Goal: Information Seeking & Learning: Learn about a topic

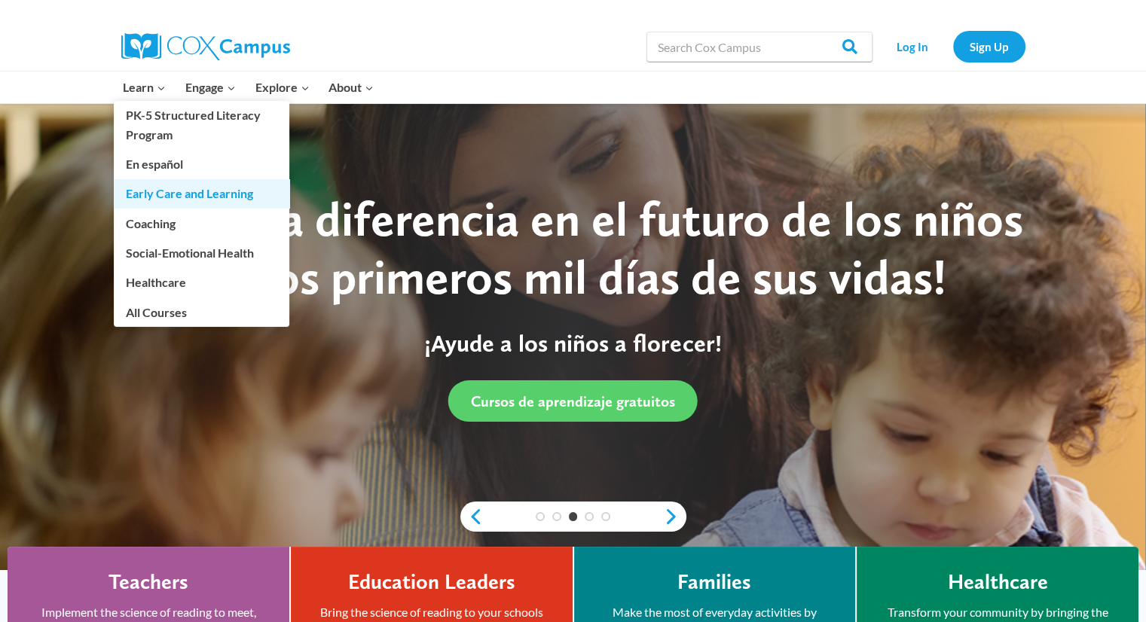
click at [145, 200] on link "Early Care and Learning" at bounding box center [202, 193] width 176 height 29
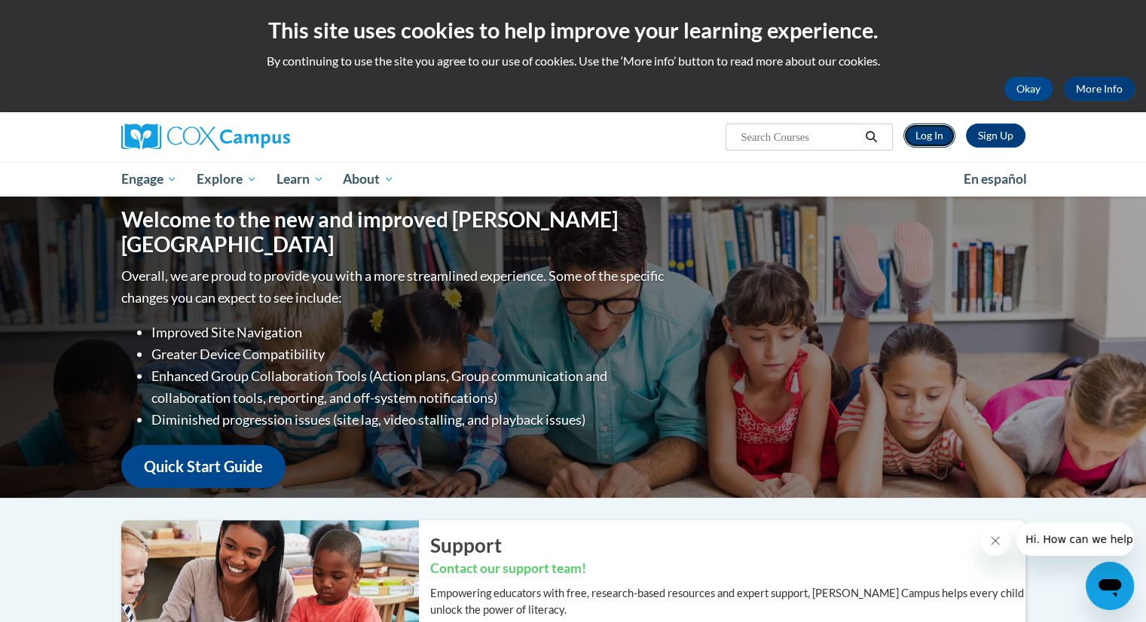
click at [919, 139] on link "Log In" at bounding box center [929, 136] width 52 height 24
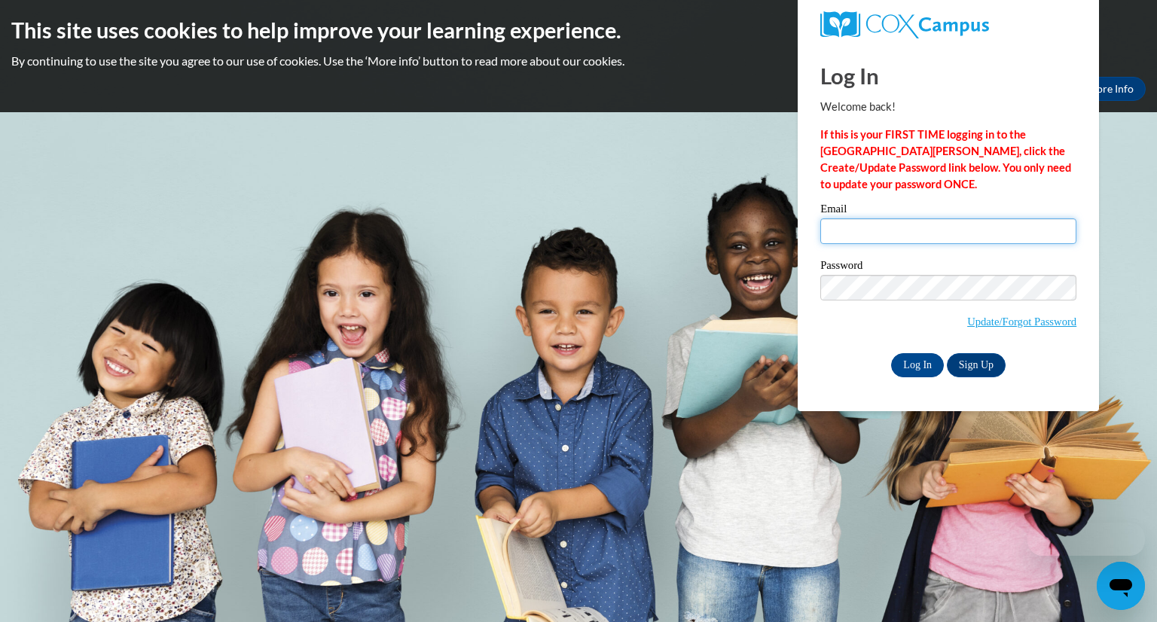
click at [862, 232] on input "Email" at bounding box center [948, 231] width 256 height 26
type input "danahaigood@gmail.com"
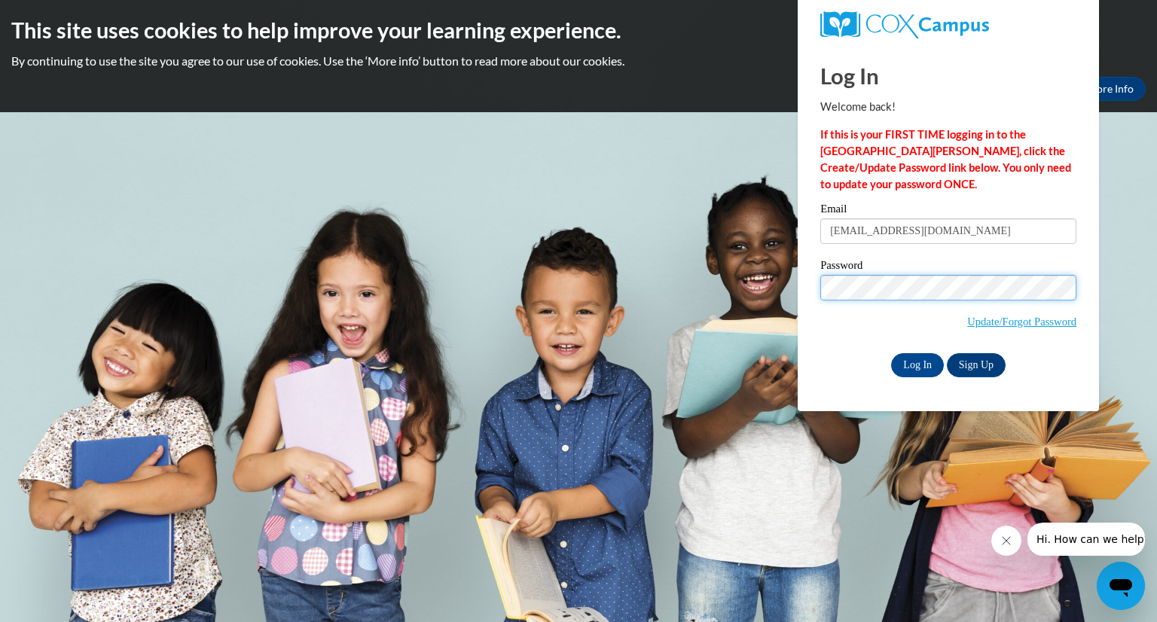
click at [891, 353] on input "Log In" at bounding box center [917, 365] width 53 height 24
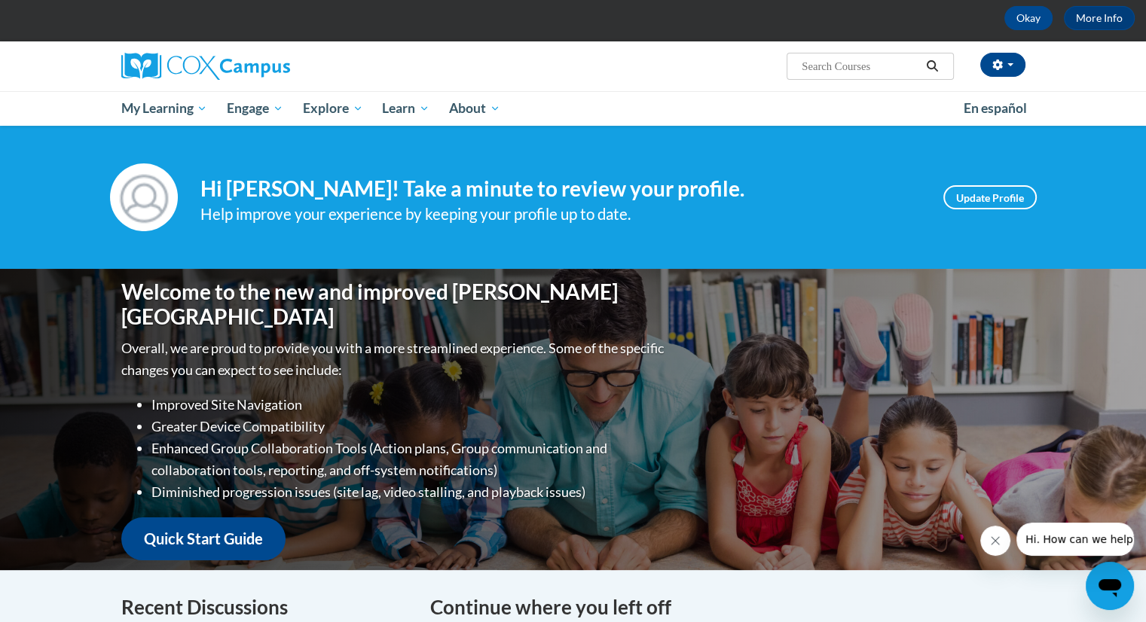
scroll to position [65, 0]
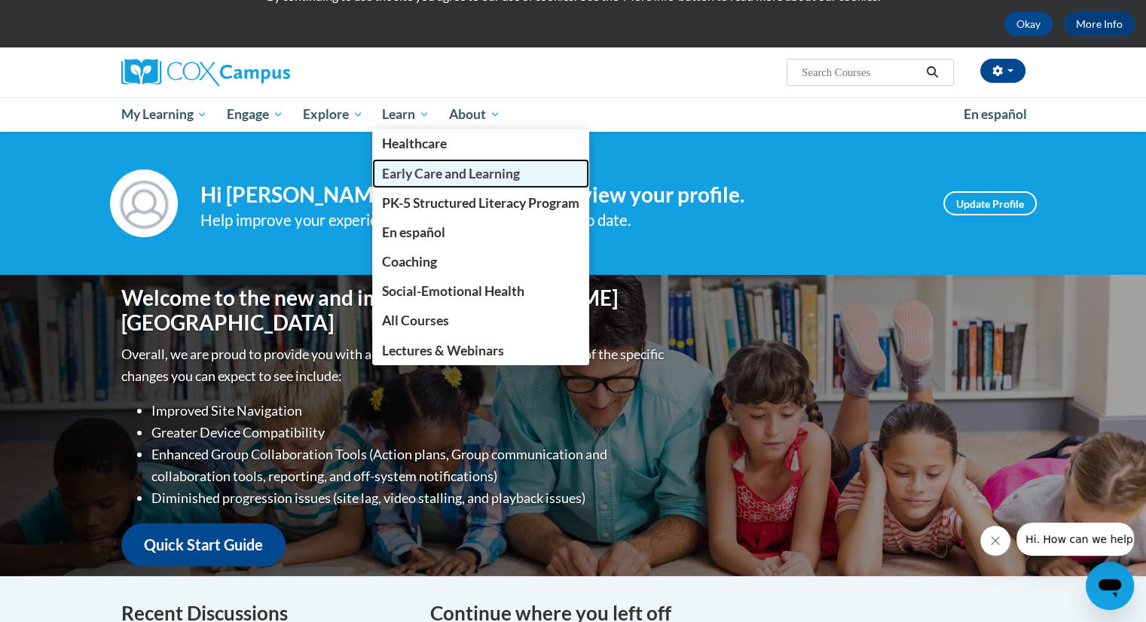
click at [488, 166] on span "Early Care and Learning" at bounding box center [451, 174] width 138 height 16
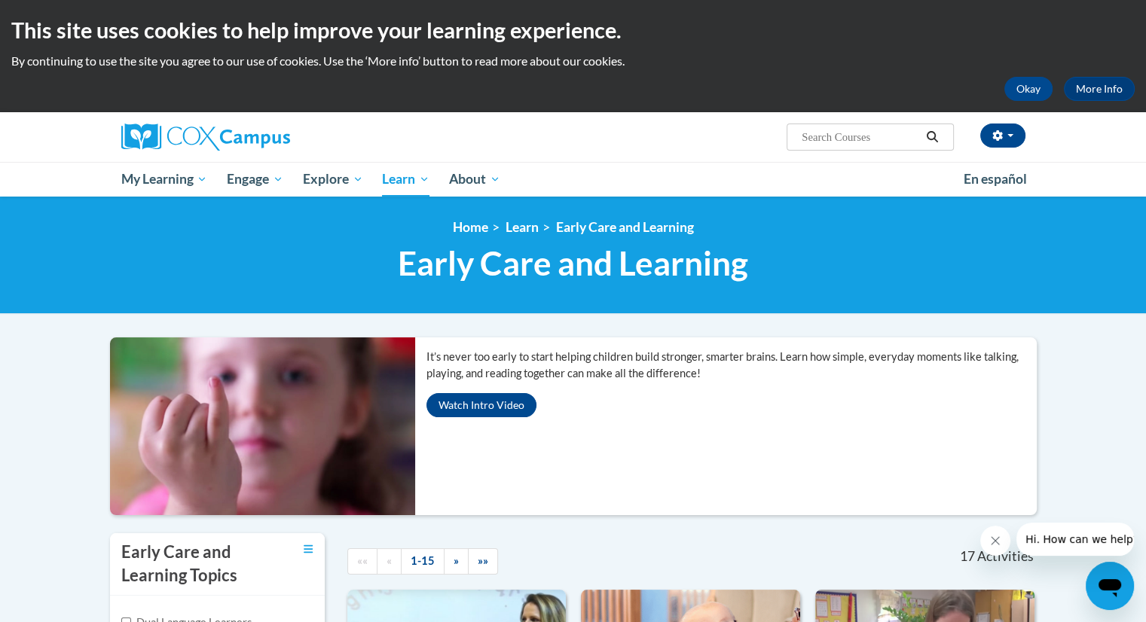
click at [1130, 218] on div "<en>My Learning</en><fr>New fr_My Learning</fr><it>New it_My Learning</it><de>N…" at bounding box center [573, 256] width 1146 height 118
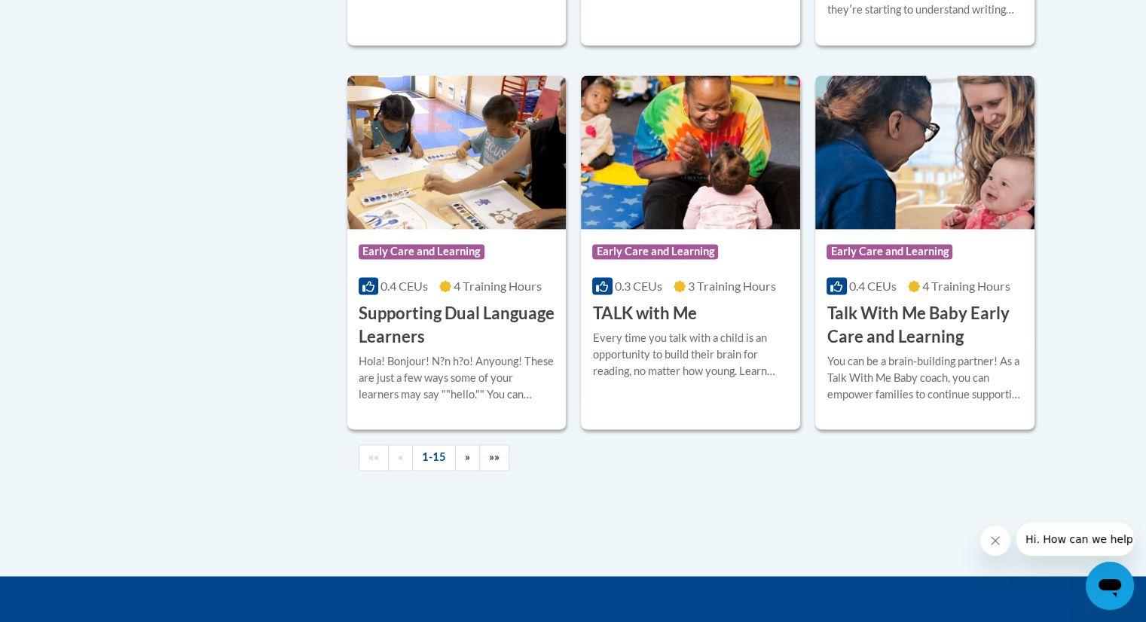
scroll to position [2167, 0]
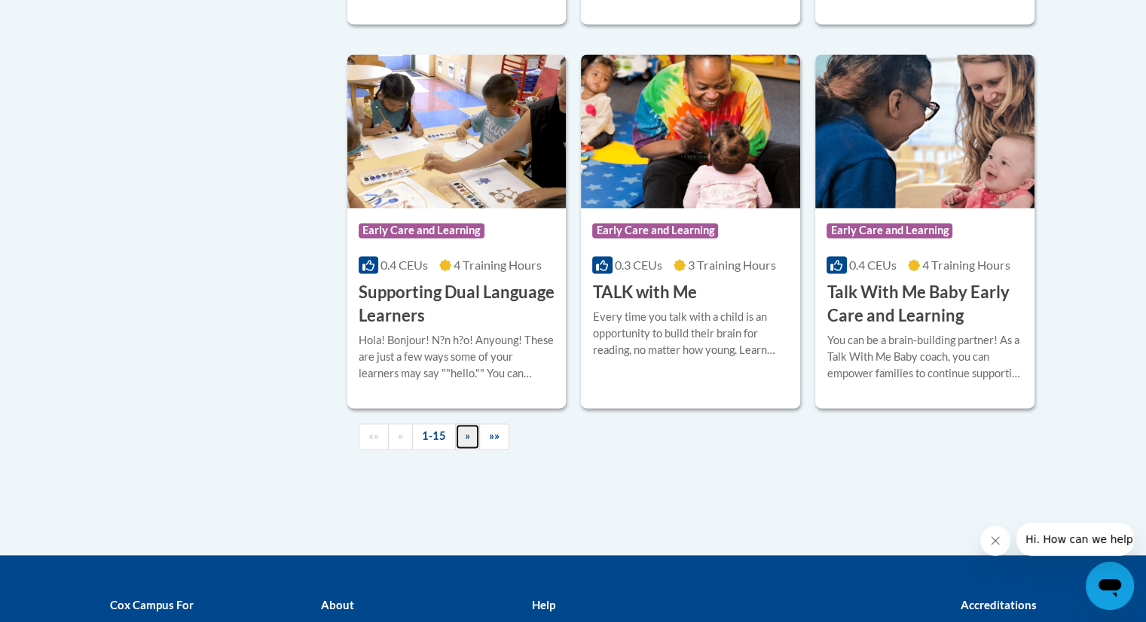
click at [458, 450] on link "»" at bounding box center [467, 436] width 25 height 26
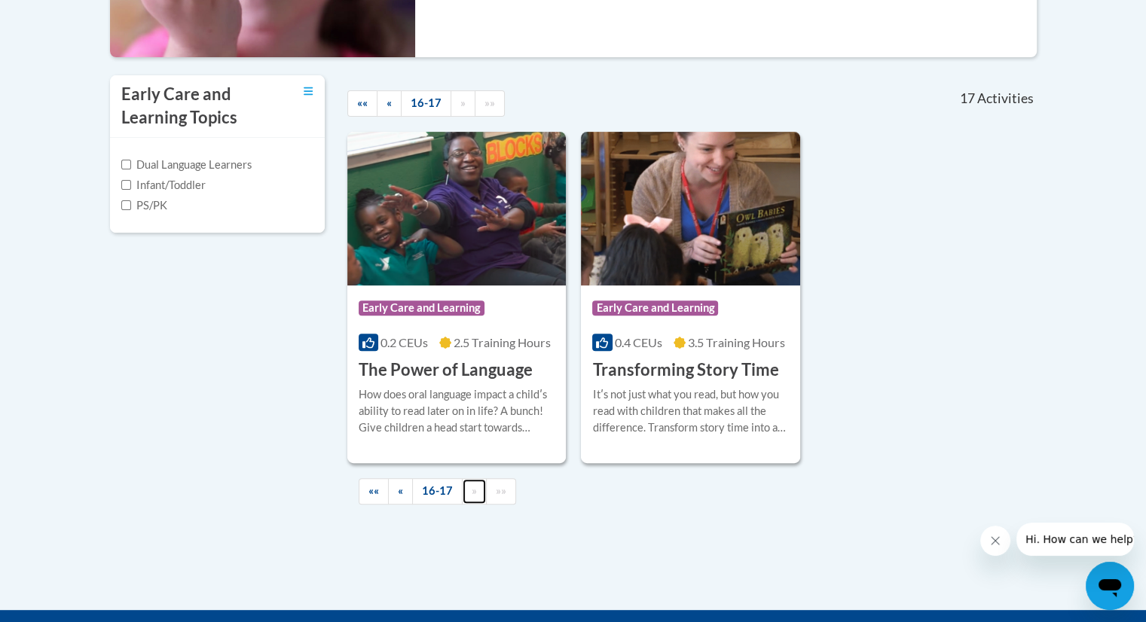
scroll to position [460, 0]
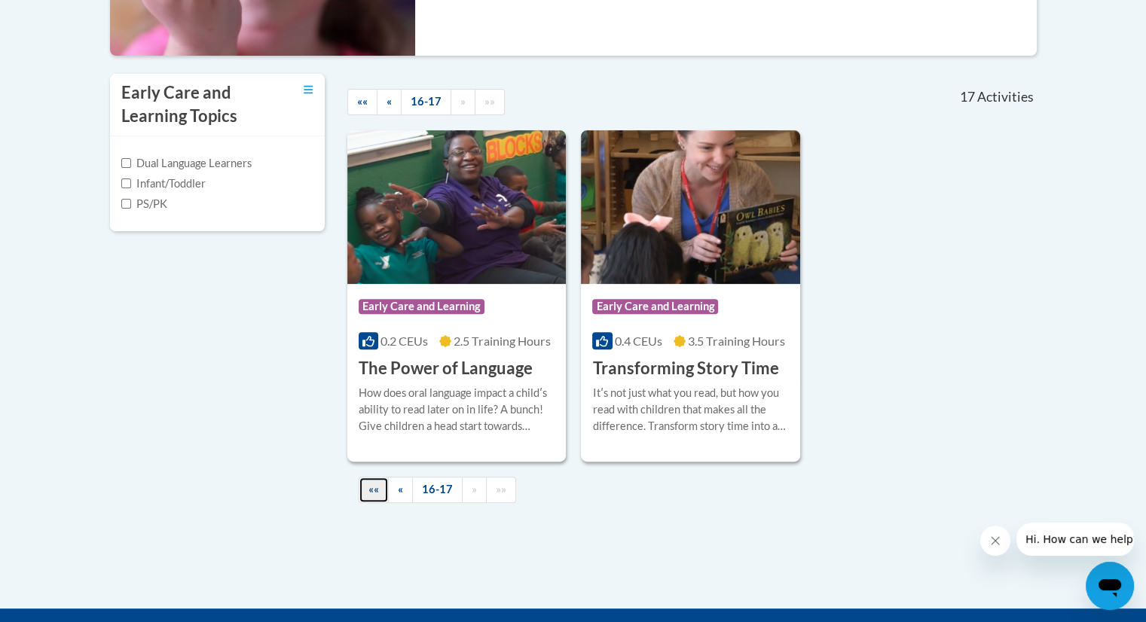
click at [384, 477] on link "««" at bounding box center [374, 490] width 30 height 26
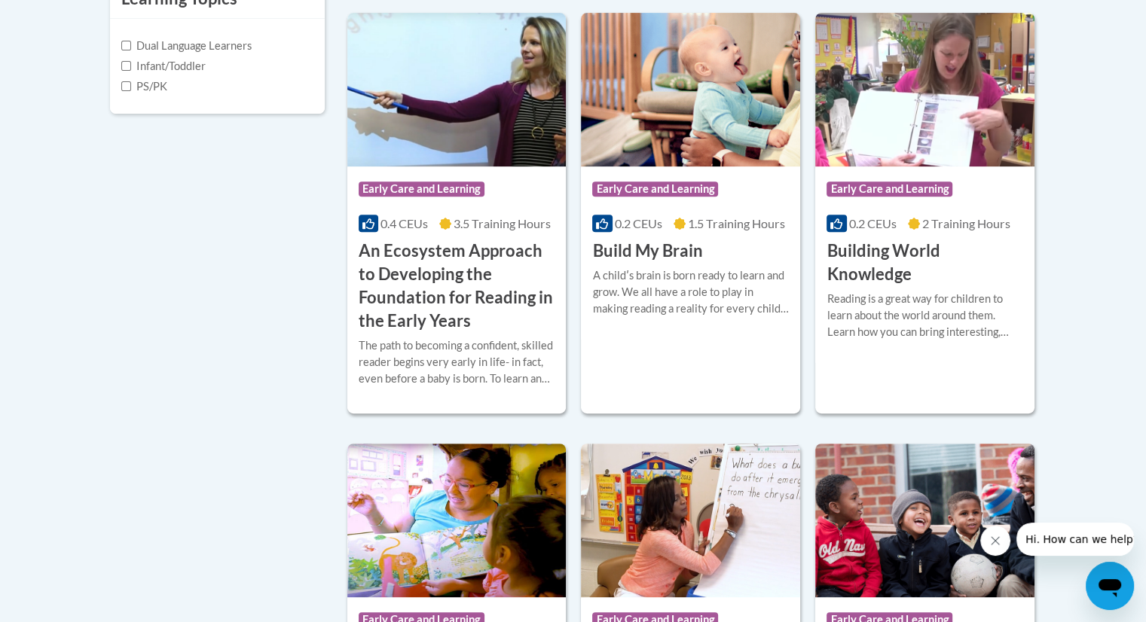
scroll to position [614, 0]
